Goal: Find specific page/section: Find specific page/section

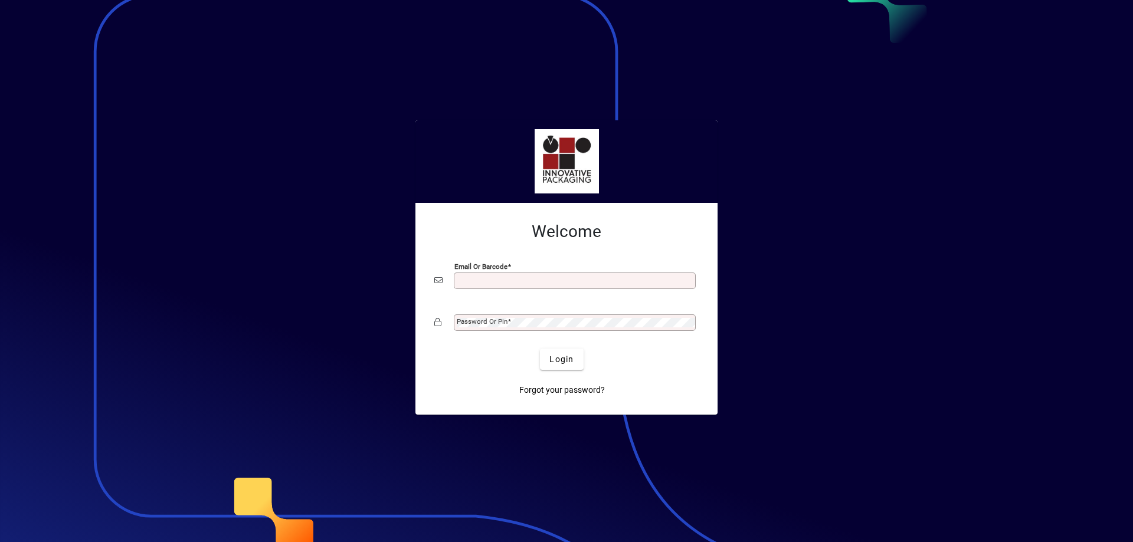
click at [467, 282] on input "Email or Barcode" at bounding box center [576, 280] width 238 height 9
type input "**********"
click at [483, 322] on mat-label "Password or Pin" at bounding box center [482, 321] width 51 height 8
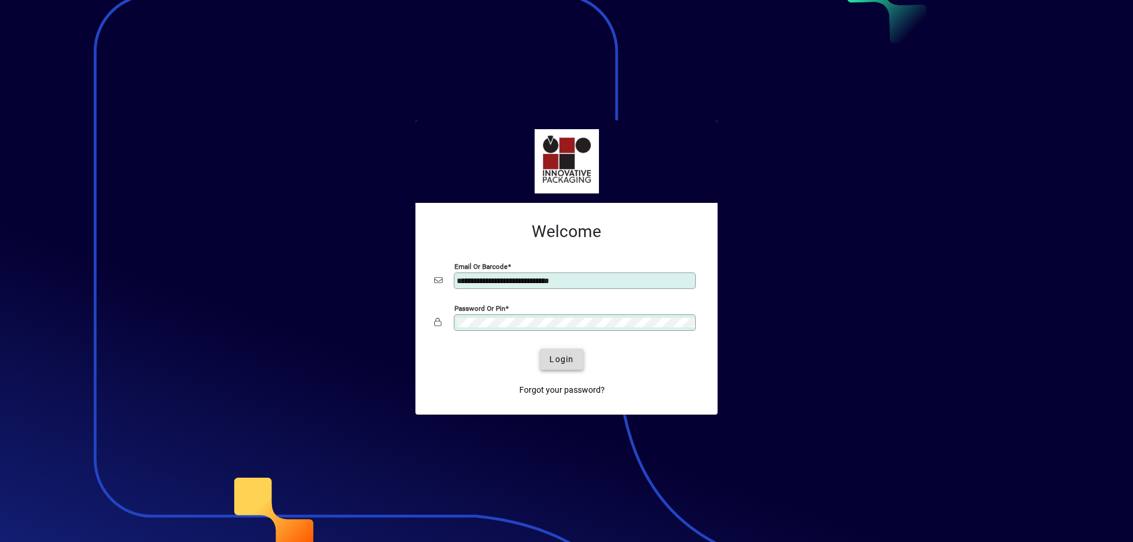
click at [565, 363] on span "Login" at bounding box center [561, 359] width 24 height 12
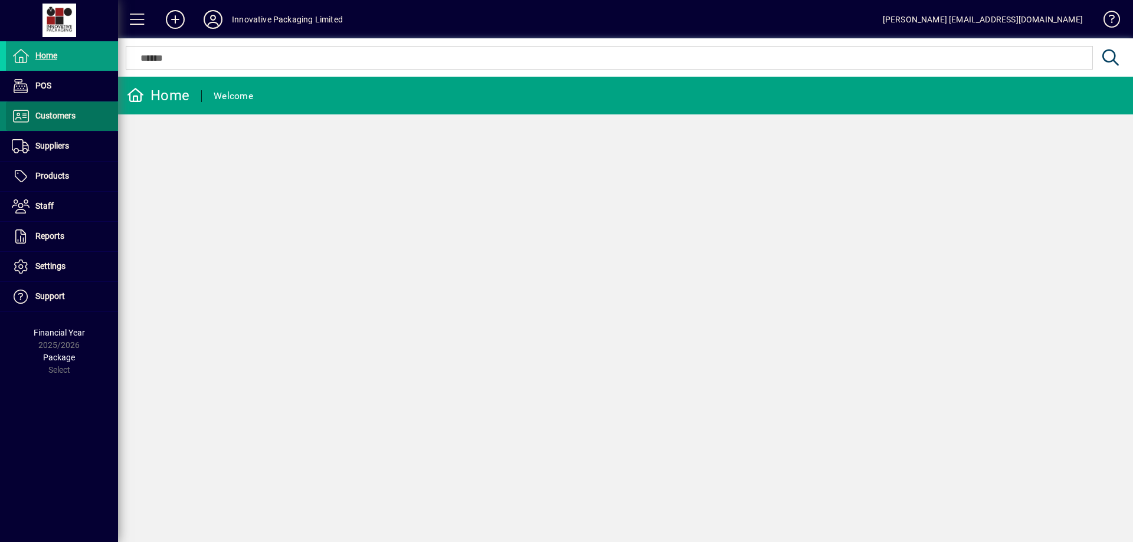
click at [57, 120] on span "Customers" at bounding box center [55, 115] width 40 height 9
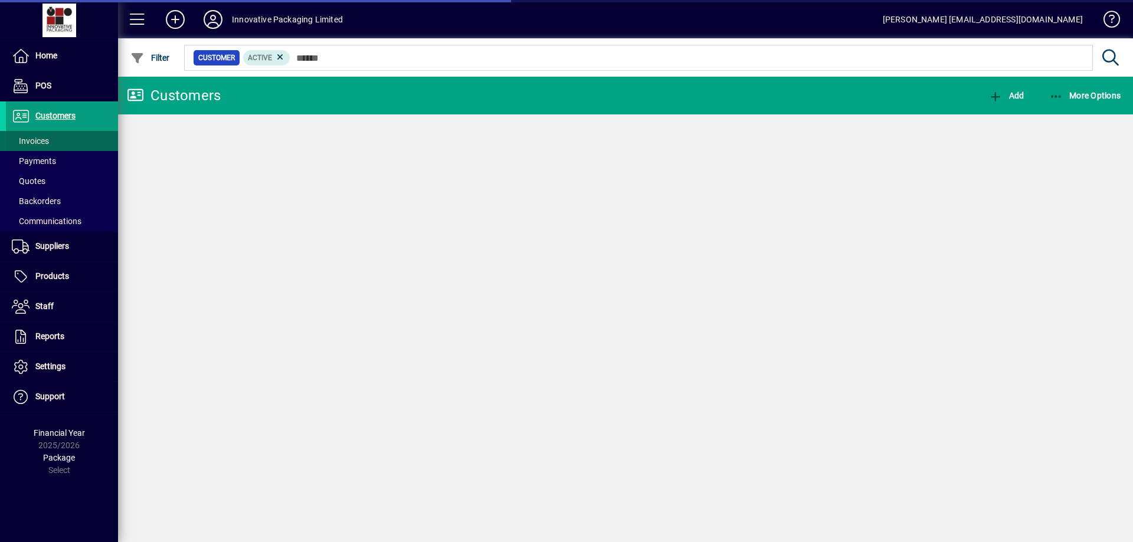
click at [44, 139] on span "Invoices" at bounding box center [30, 140] width 37 height 9
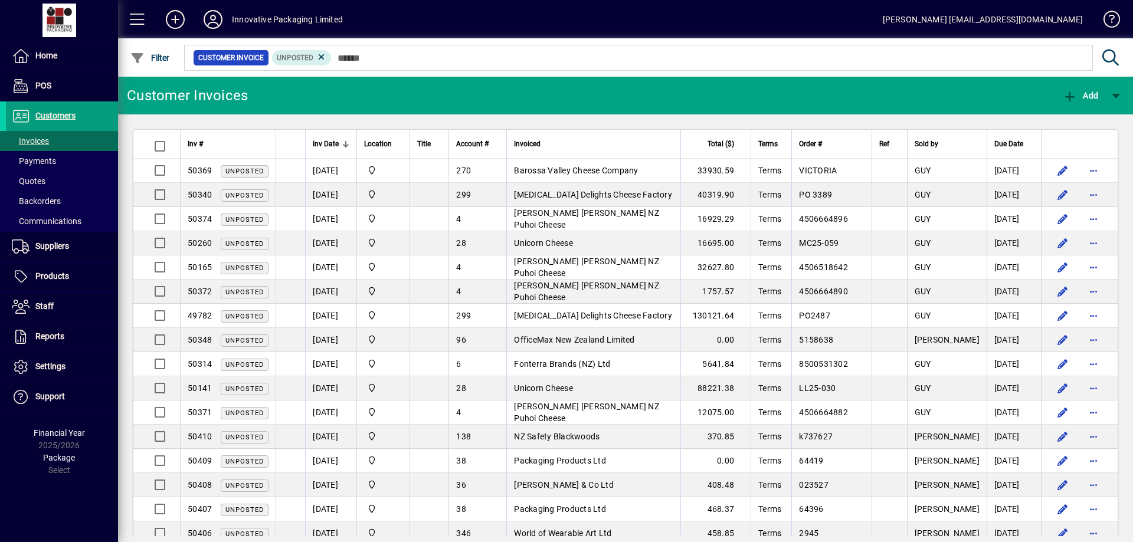
click at [345, 143] on div at bounding box center [345, 144] width 1 height 6
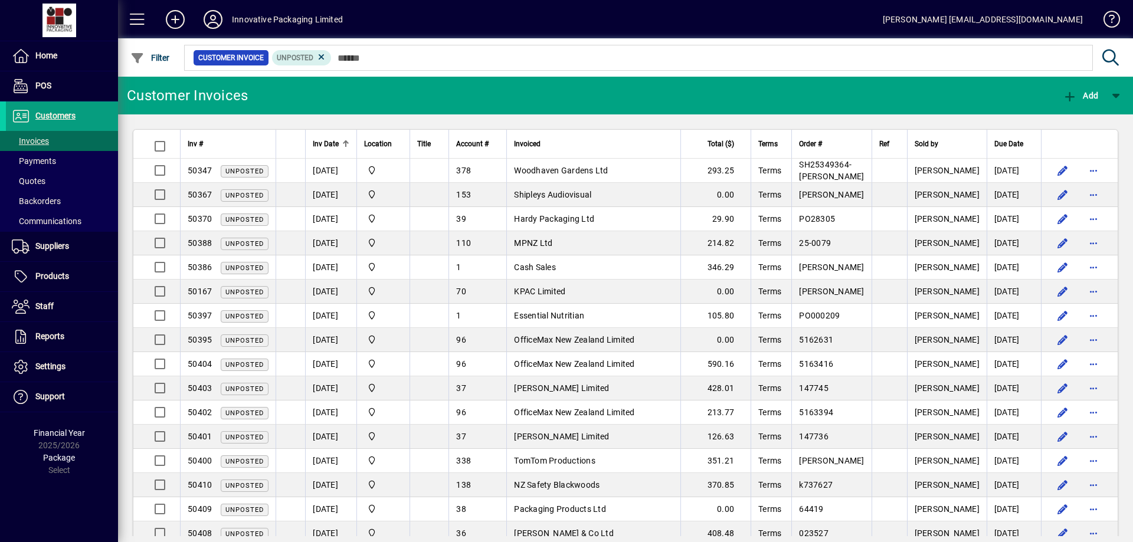
click at [499, 167] on div "378" at bounding box center [477, 171] width 43 height 12
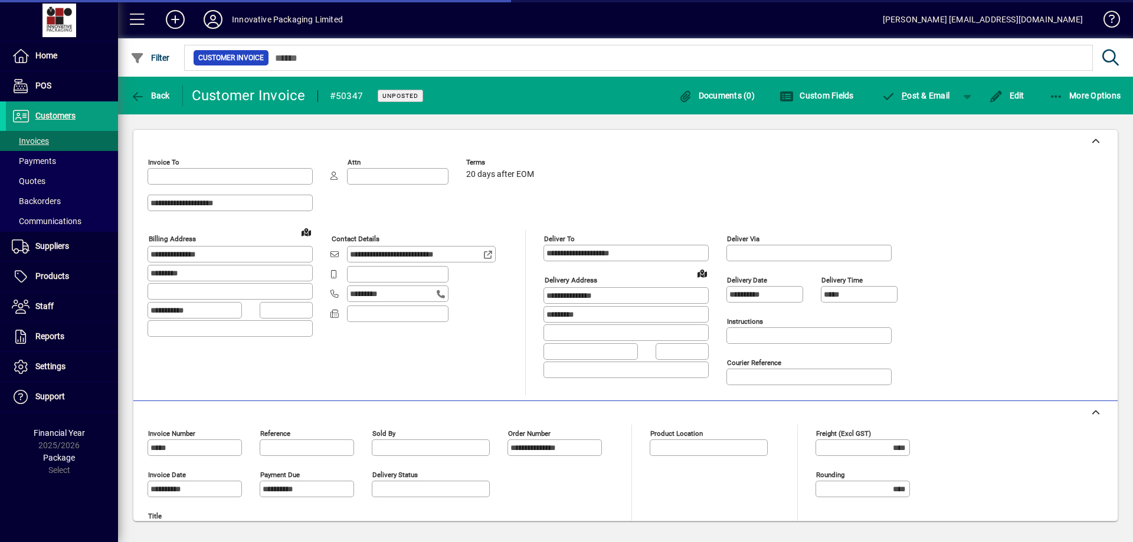
type input "**********"
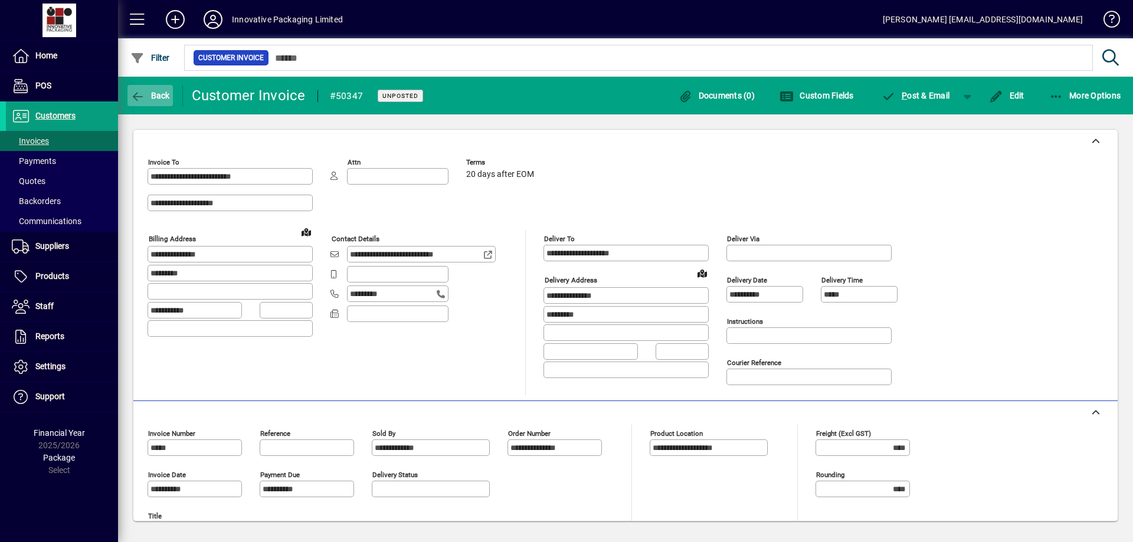
click at [138, 91] on icon "button" at bounding box center [137, 97] width 15 height 12
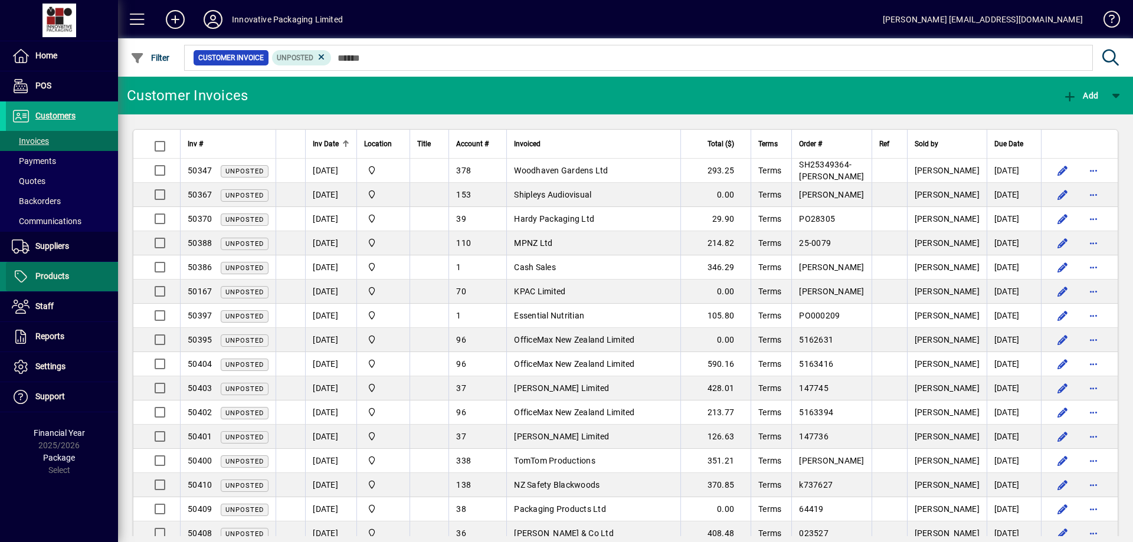
click at [50, 277] on span "Products" at bounding box center [52, 275] width 34 height 9
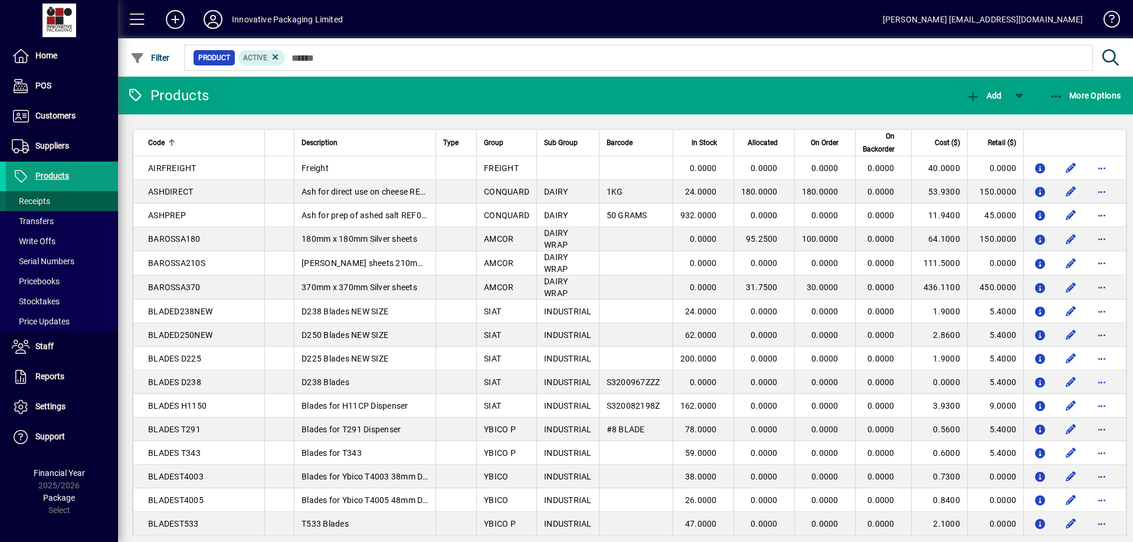
click at [44, 198] on span "Receipts" at bounding box center [31, 200] width 38 height 9
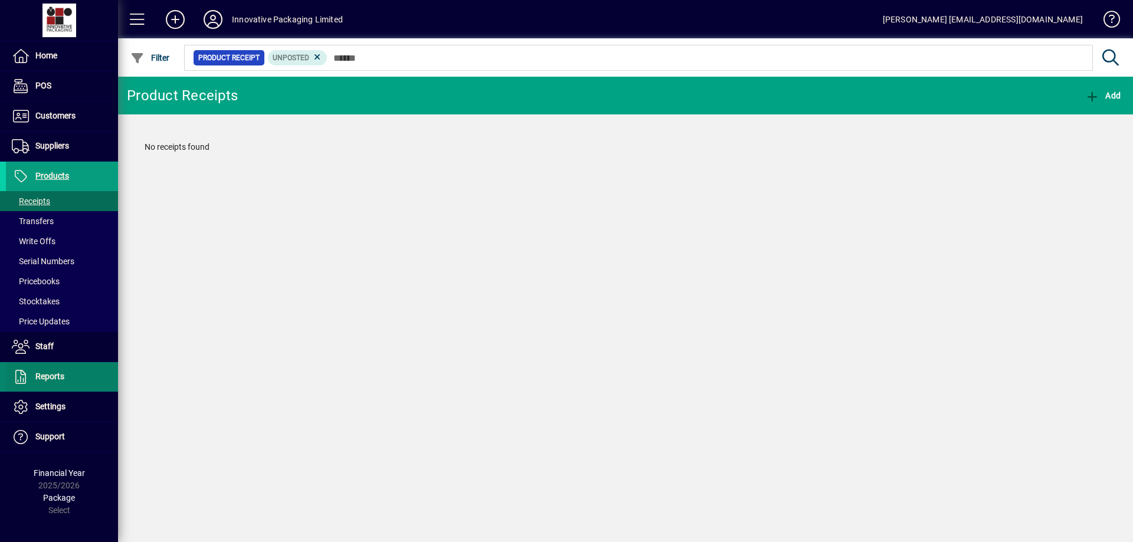
click at [68, 381] on span at bounding box center [62, 377] width 112 height 28
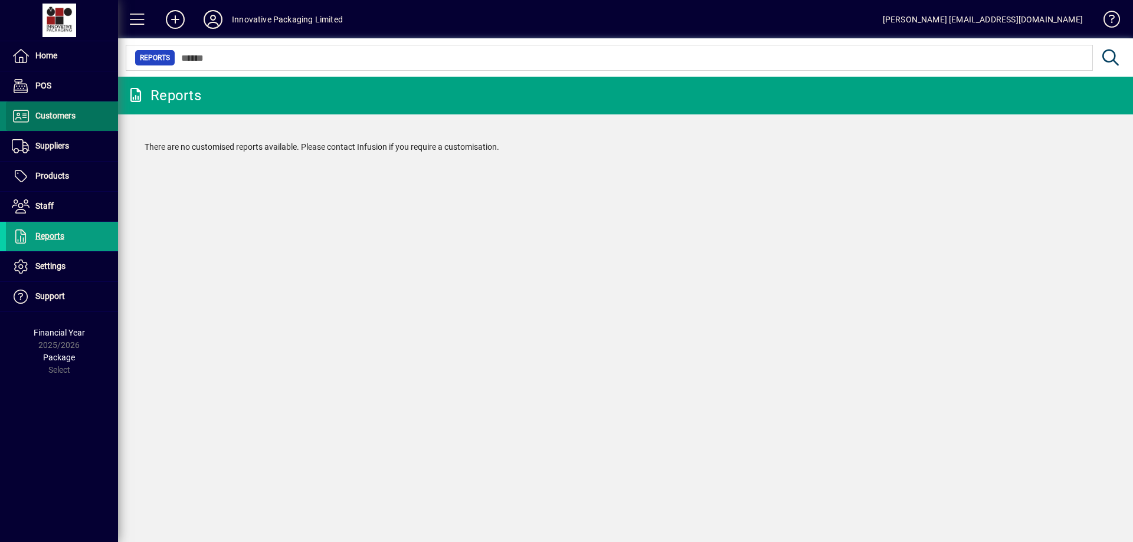
click at [46, 117] on span "Customers" at bounding box center [55, 115] width 40 height 9
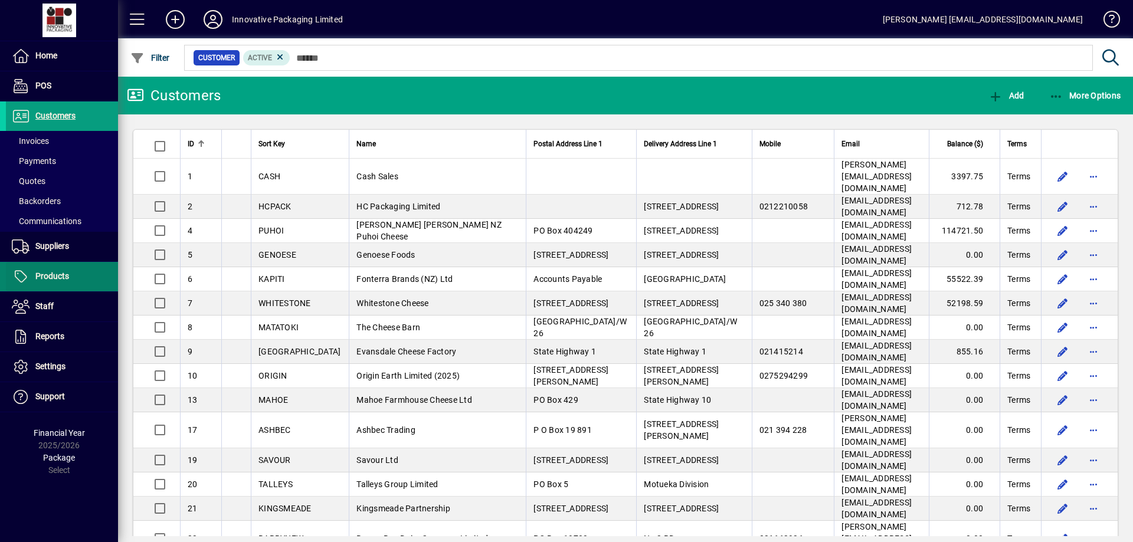
click at [57, 274] on span "Products" at bounding box center [52, 275] width 34 height 9
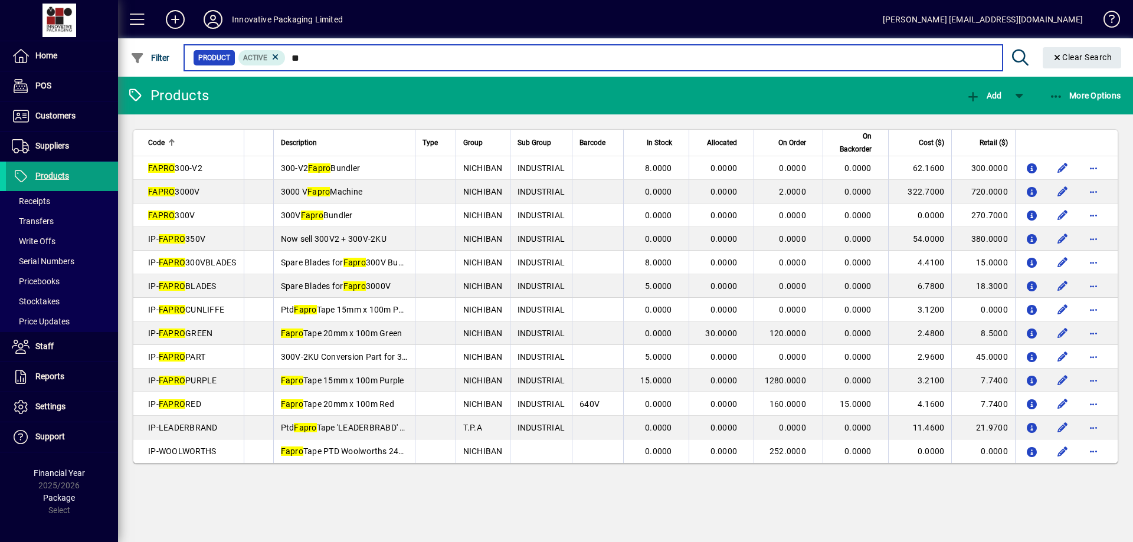
type input "*"
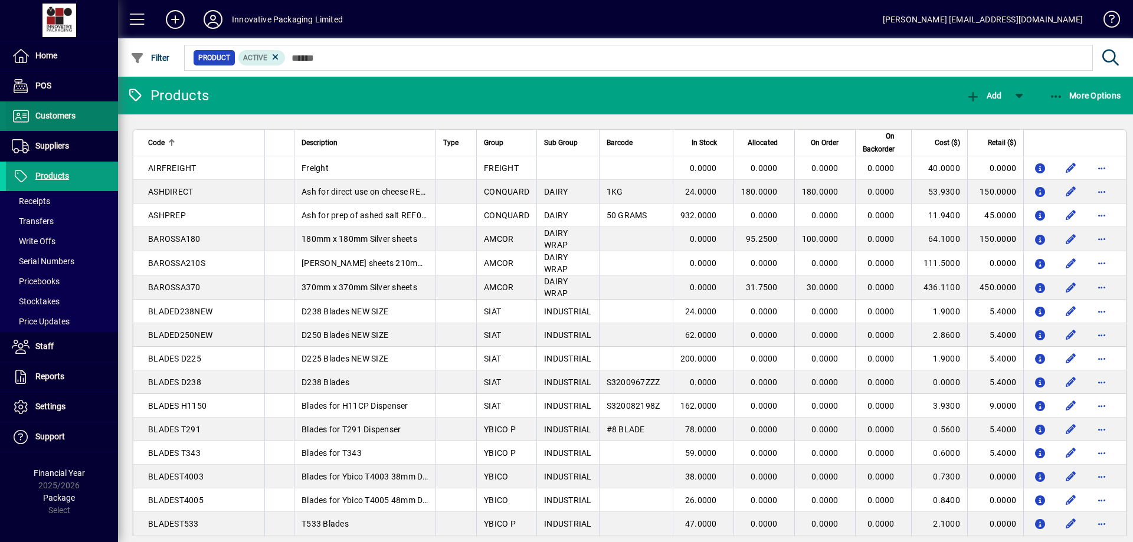
click at [54, 116] on span "Customers" at bounding box center [55, 115] width 40 height 9
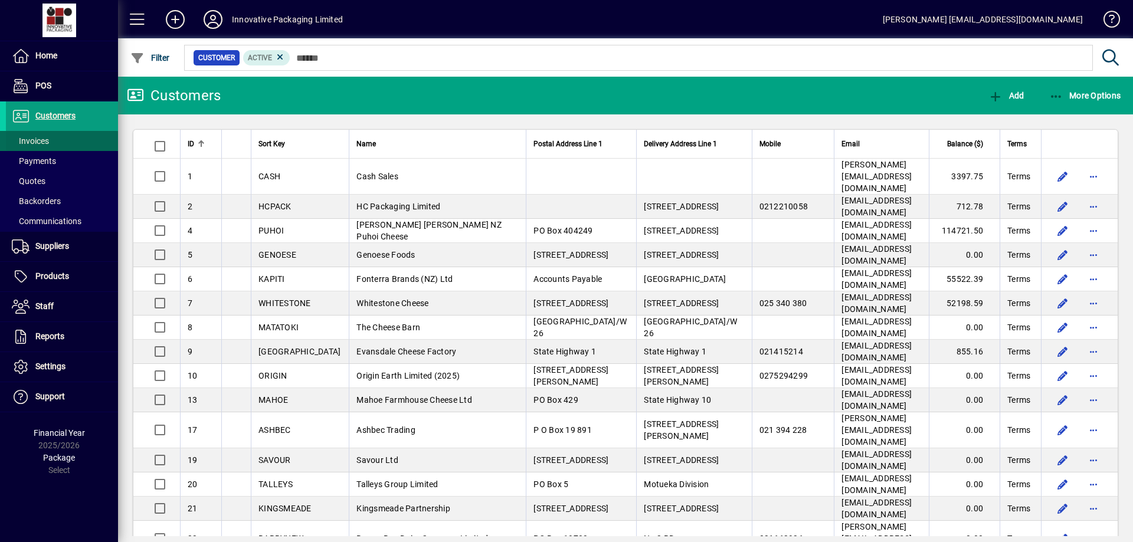
click at [37, 140] on span "Invoices" at bounding box center [30, 140] width 37 height 9
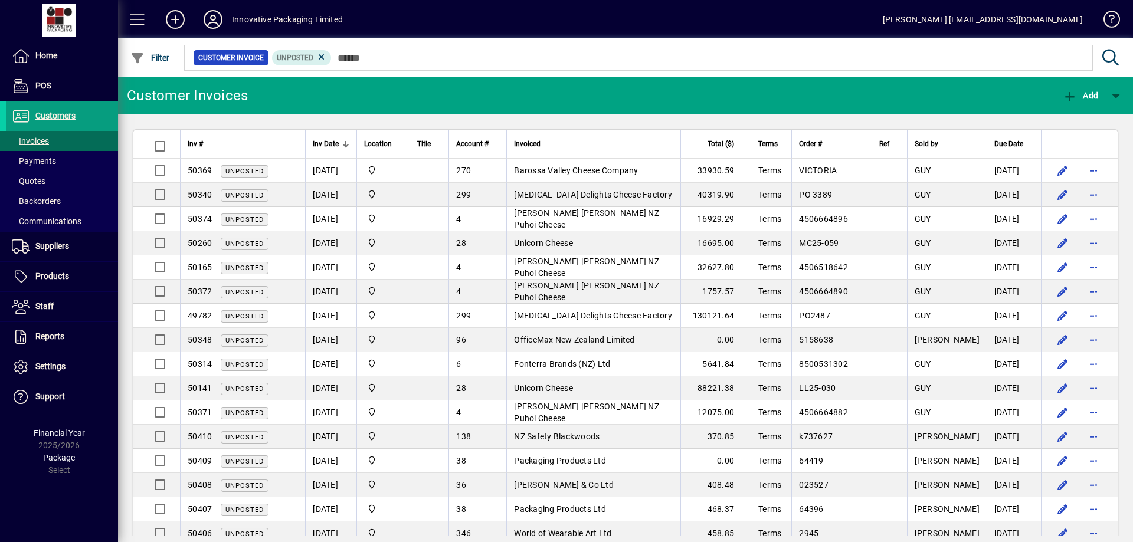
click at [346, 143] on div at bounding box center [345, 143] width 7 height 7
